Goal: Task Accomplishment & Management: Use online tool/utility

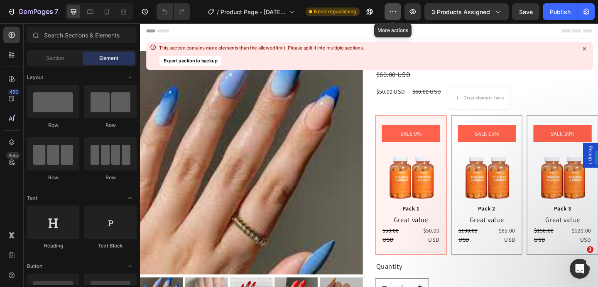
drag, startPoint x: 394, startPoint y: 12, endPoint x: 279, endPoint y: 0, distance: 115.7
click at [394, 12] on icon "button" at bounding box center [393, 11] width 8 height 8
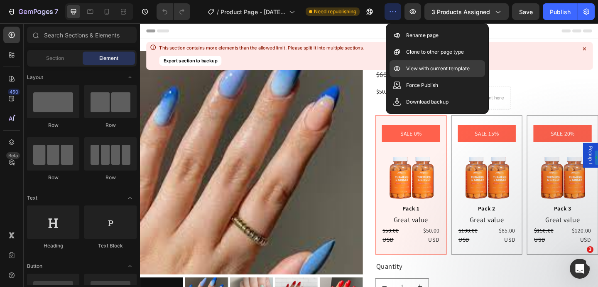
click at [409, 72] on p "View with current template" at bounding box center [438, 68] width 64 height 8
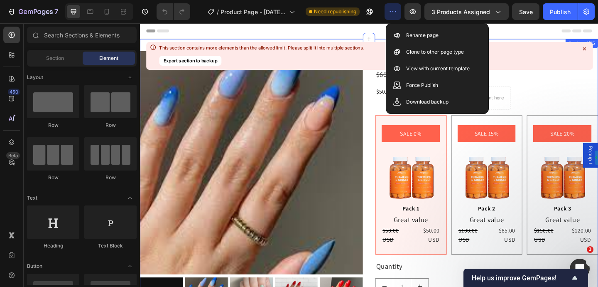
click at [584, 49] on icon at bounding box center [584, 48] width 3 height 3
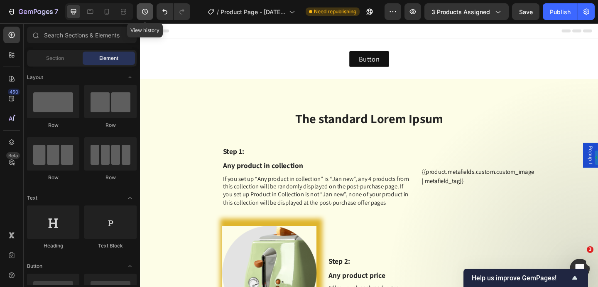
click at [148, 11] on icon "button" at bounding box center [145, 12] width 6 height 6
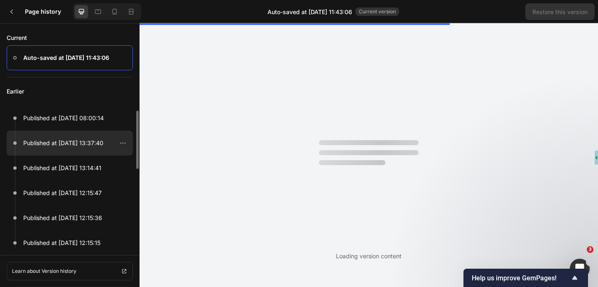
click at [83, 149] on div at bounding box center [70, 142] width 126 height 25
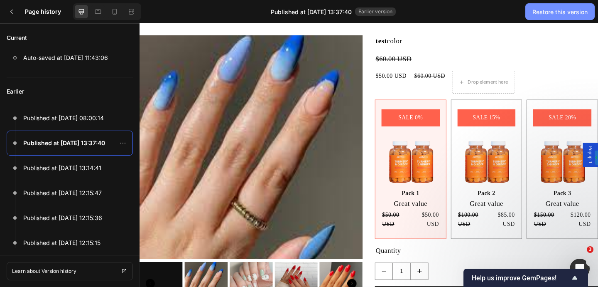
click at [537, 11] on div "Restore this version" at bounding box center [559, 11] width 55 height 9
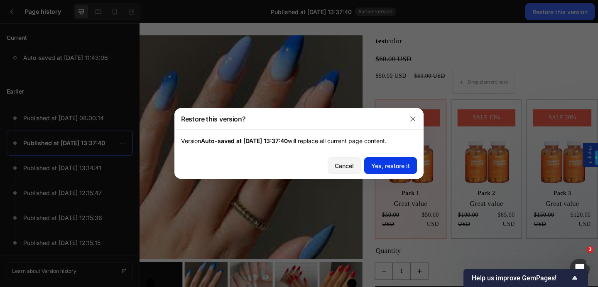
click at [392, 164] on div "Yes, restore it" at bounding box center [390, 165] width 39 height 9
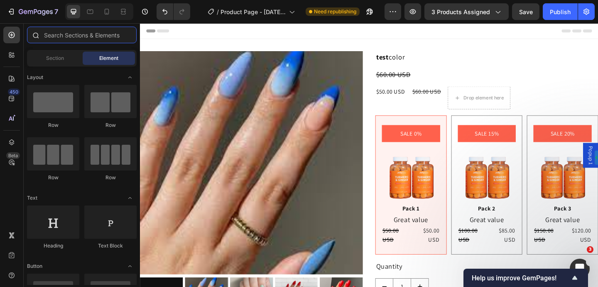
click at [94, 34] on input "text" at bounding box center [82, 35] width 110 height 17
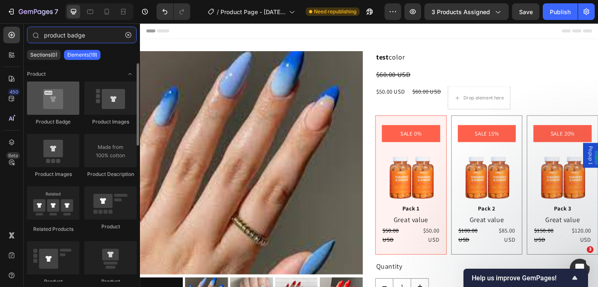
type input "product badge"
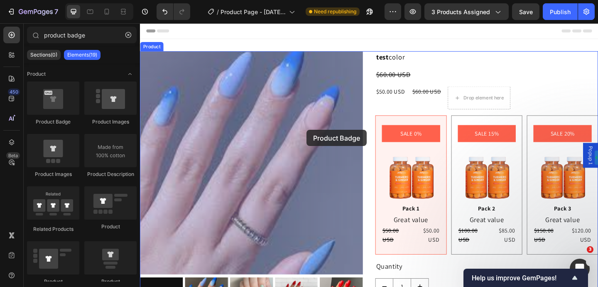
drag, startPoint x: 199, startPoint y: 127, endPoint x: 321, endPoint y: 139, distance: 122.3
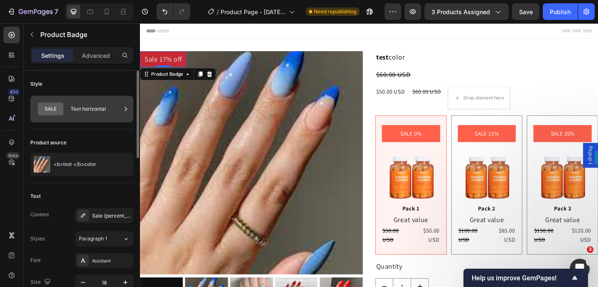
click at [98, 113] on div "Text horizontal" at bounding box center [96, 108] width 51 height 19
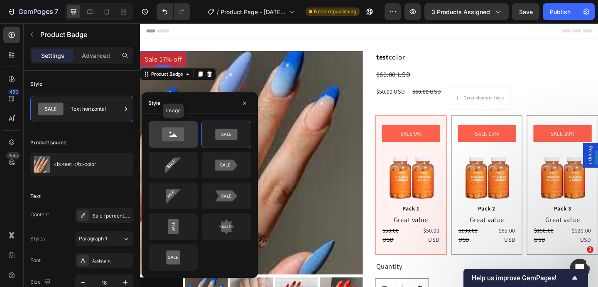
click at [183, 131] on icon at bounding box center [173, 134] width 22 height 14
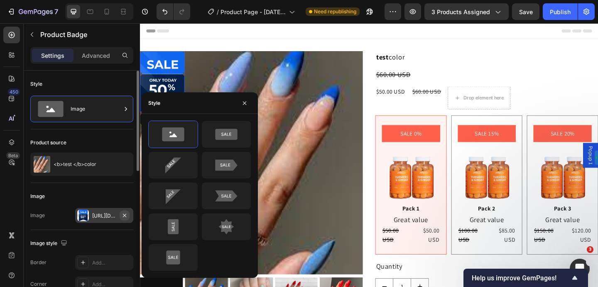
click at [125, 215] on icon "button" at bounding box center [124, 215] width 7 height 7
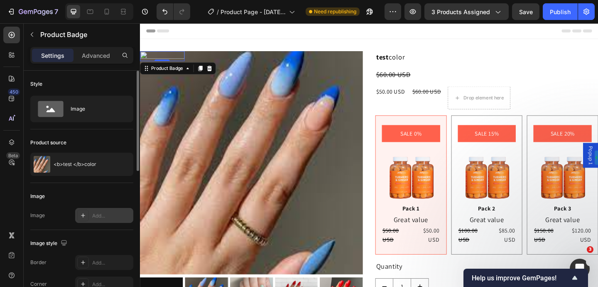
click at [97, 214] on div "Add..." at bounding box center [111, 215] width 39 height 7
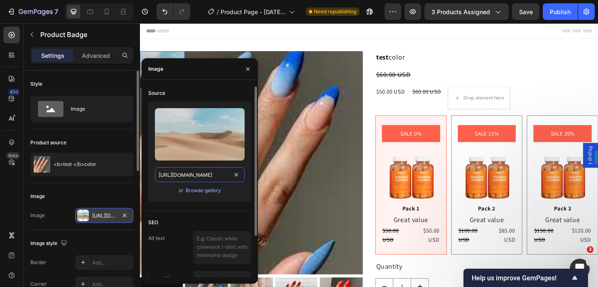
click at [182, 176] on input "[URL][DOMAIN_NAME]" at bounding box center [200, 174] width 90 height 15
paste input "[DOMAIN_NAME][URL]…41c7-c103-4f86-bb8b-b06c9525b51e.png?v=1756891549"
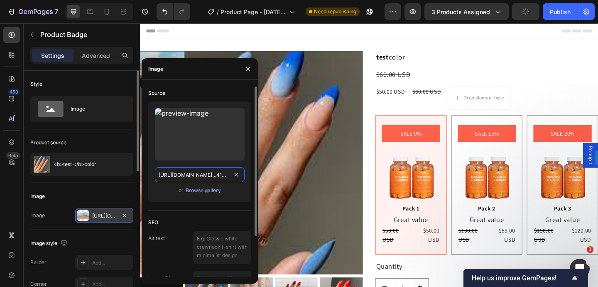
scroll to position [0, 191]
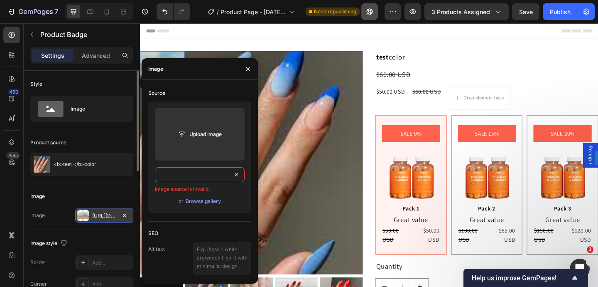
type input "[URL][DOMAIN_NAME]…41c7-c103-4f86-bb8b-b06c9525b51e.png?v=1756891549"
click at [126, 214] on icon "button" at bounding box center [124, 215] width 7 height 7
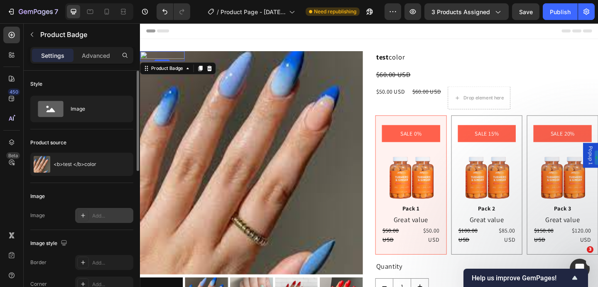
click at [108, 216] on div "Add..." at bounding box center [111, 215] width 39 height 7
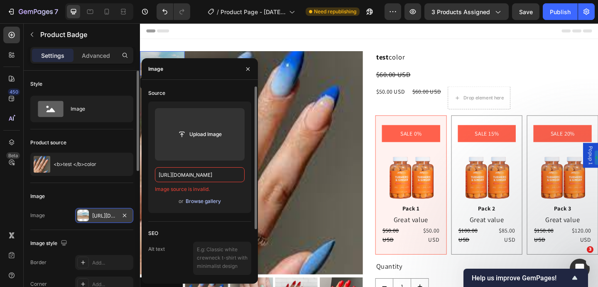
click at [202, 203] on div "Browse gallery" at bounding box center [203, 200] width 35 height 7
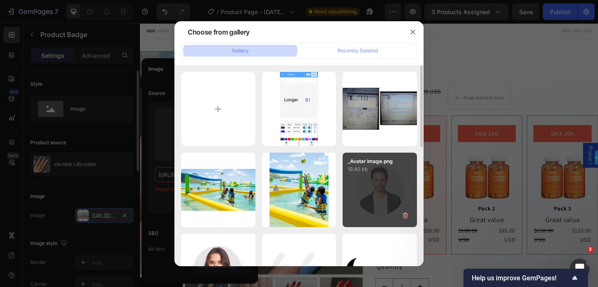
click at [366, 177] on div "_Avatar Image.png 19.40 kb" at bounding box center [380, 189] width 74 height 74
type input "[URL][DOMAIN_NAME]"
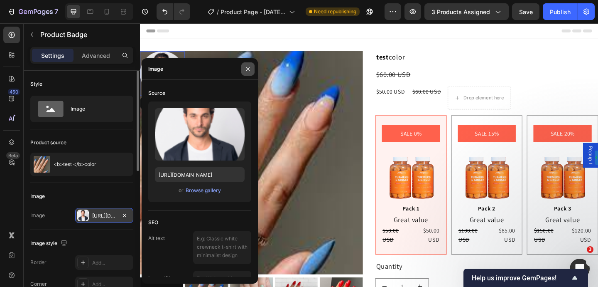
click at [249, 69] on icon "button" at bounding box center [248, 69] width 7 height 7
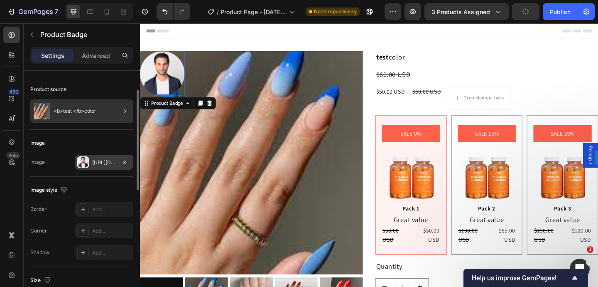
scroll to position [55, 0]
